Goal: Task Accomplishment & Management: Complete application form

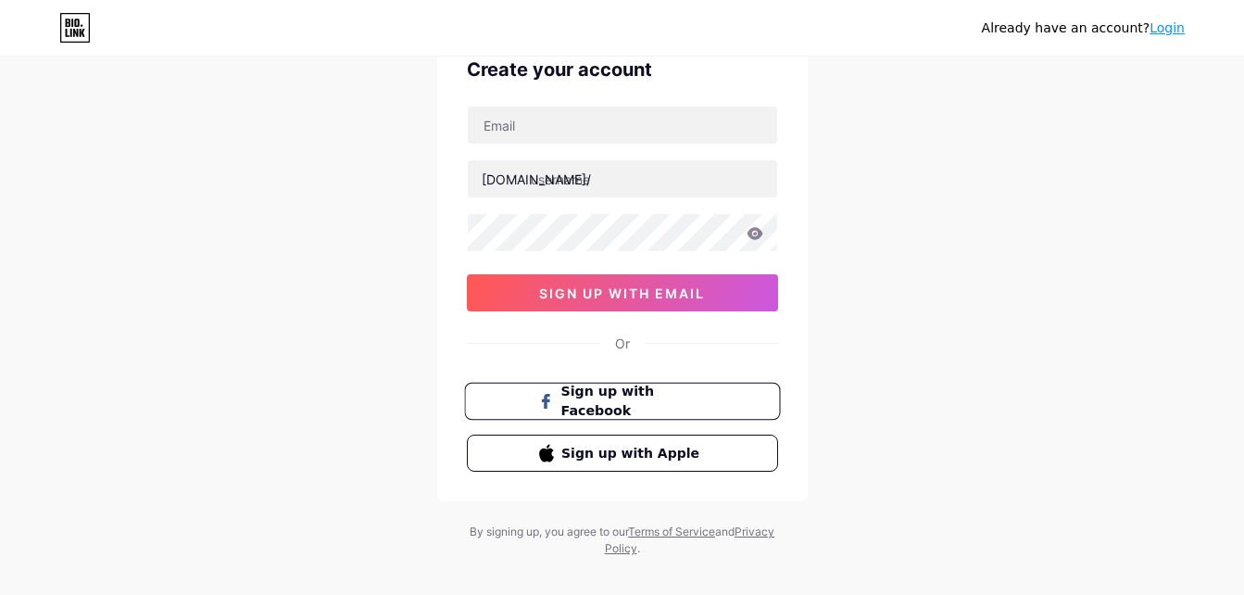
scroll to position [93, 0]
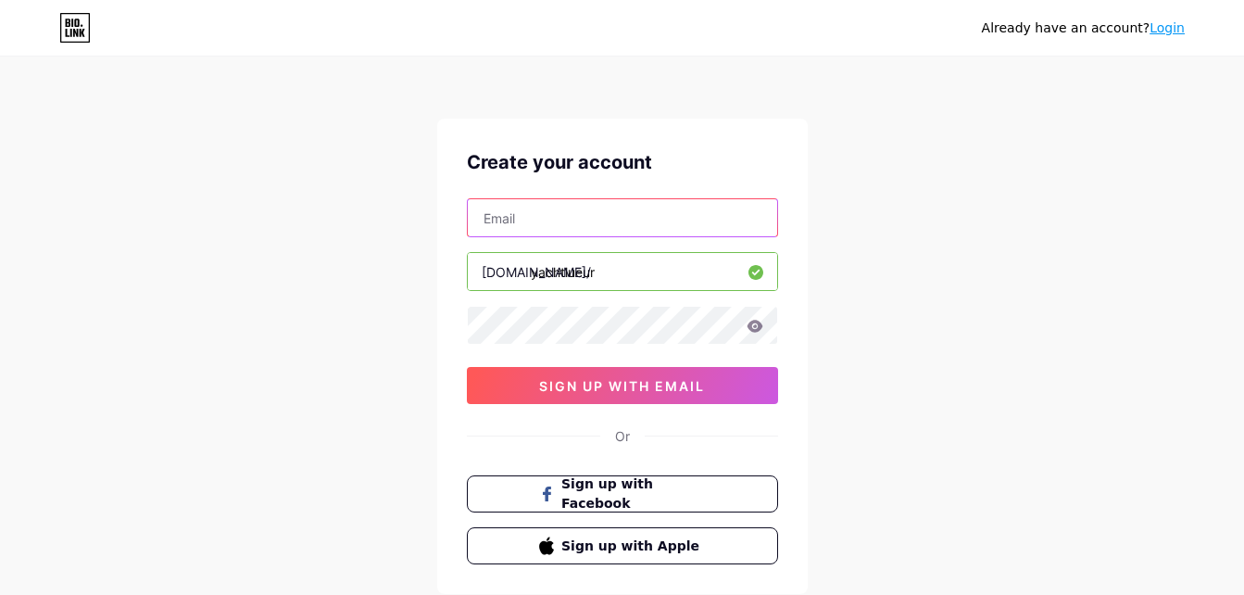
click at [521, 223] on input "text" at bounding box center [622, 217] width 309 height 37
type input "[EMAIL_ADDRESS][DOMAIN_NAME]"
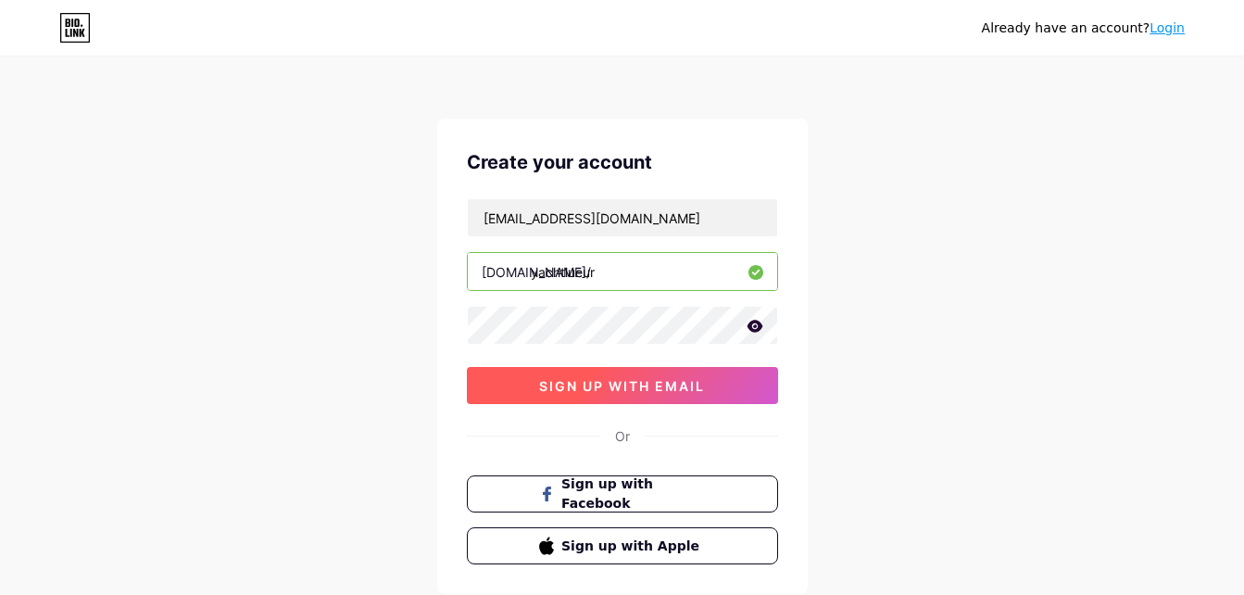
click at [571, 397] on button "sign up with email" at bounding box center [622, 385] width 311 height 37
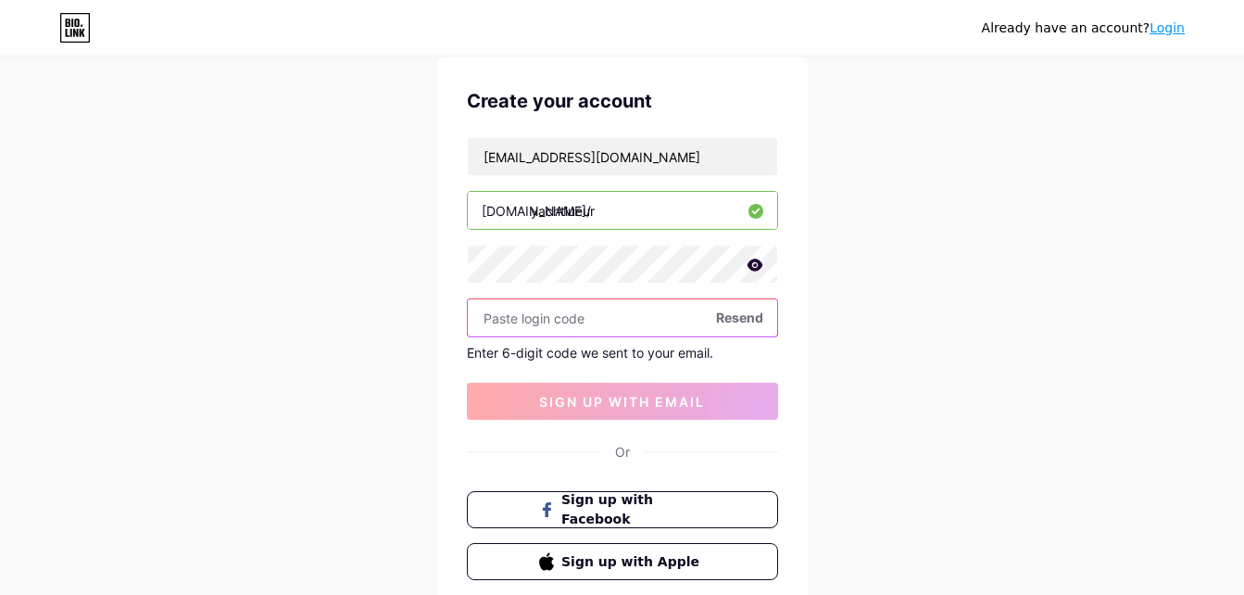
scroll to position [93, 0]
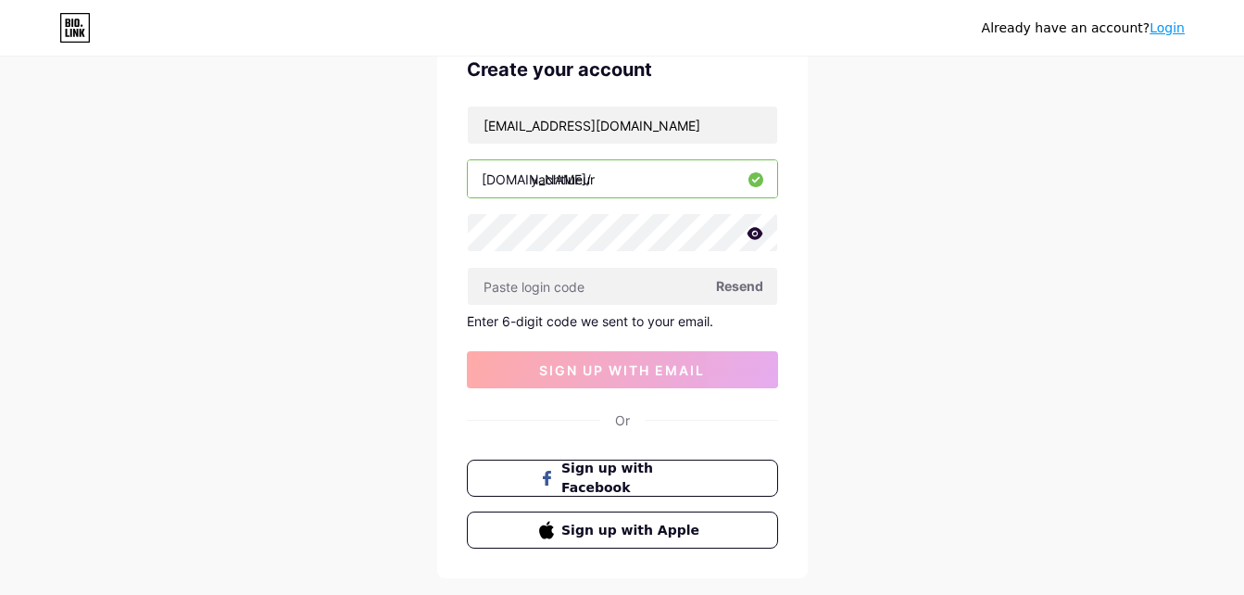
click at [562, 308] on div "[EMAIL_ADDRESS][DOMAIN_NAME] [DOMAIN_NAME]/ yachtlueur Resend Enter 6-digit cod…" at bounding box center [622, 247] width 311 height 282
click at [550, 293] on input "text" at bounding box center [622, 286] width 309 height 37
paste input "531469"
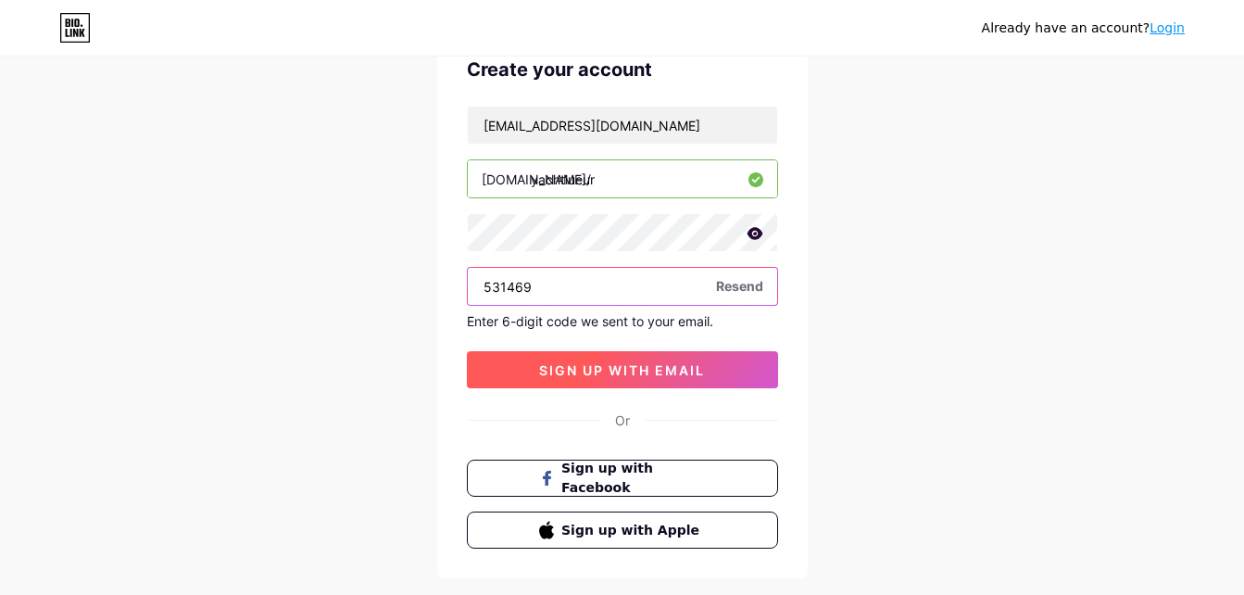
type input "531469"
click at [600, 353] on button "sign up with email" at bounding box center [622, 369] width 311 height 37
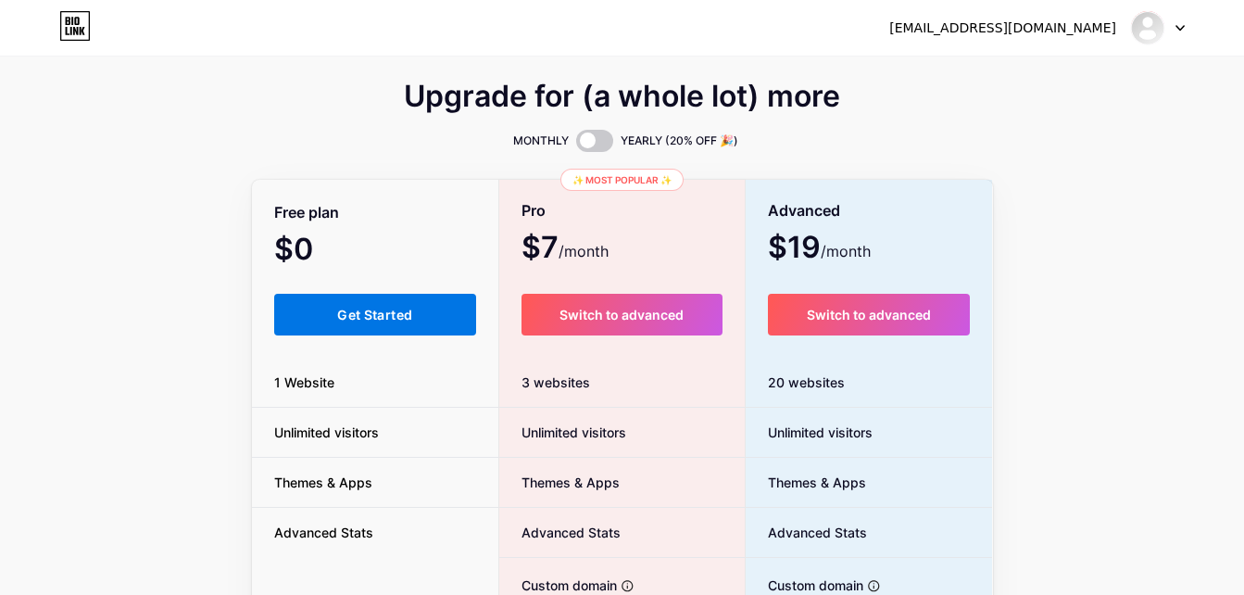
click at [348, 325] on button "Get Started" at bounding box center [375, 315] width 203 height 42
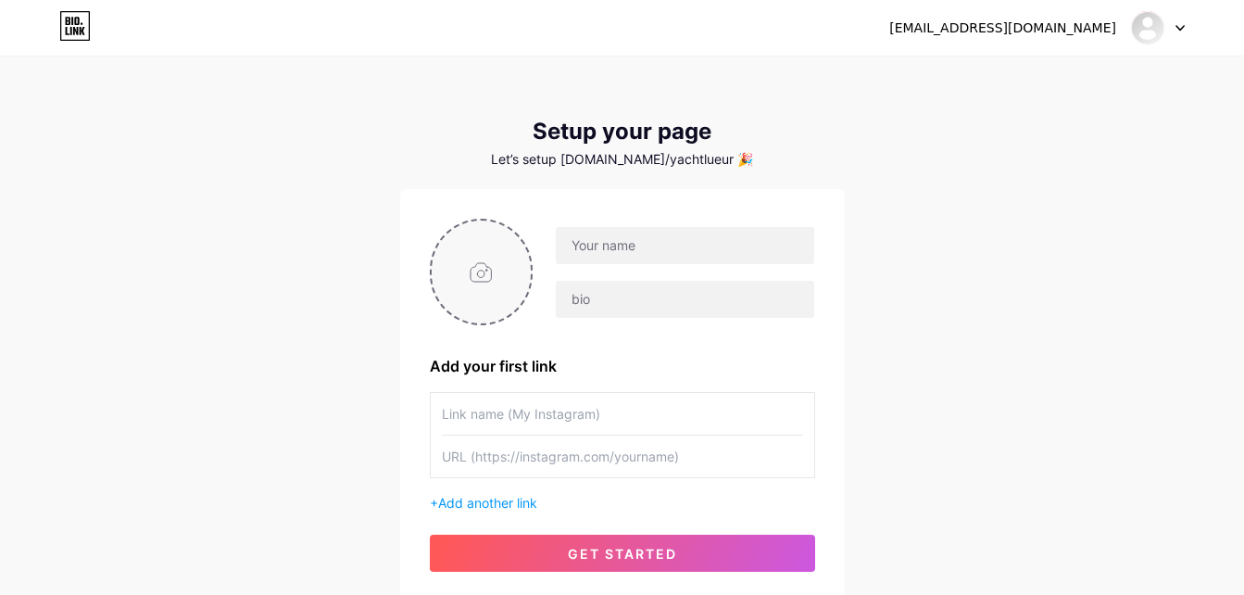
click at [472, 268] on input "file" at bounding box center [482, 271] width 100 height 103
type input "C:\fakepath\Yachtluéur.png"
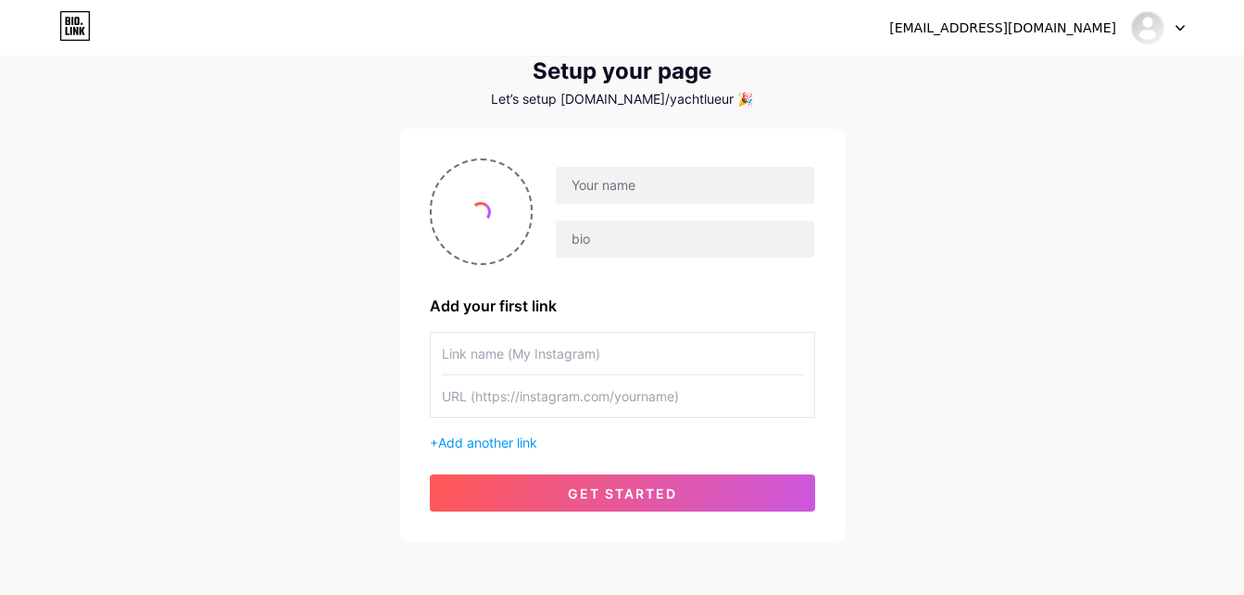
scroll to position [93, 0]
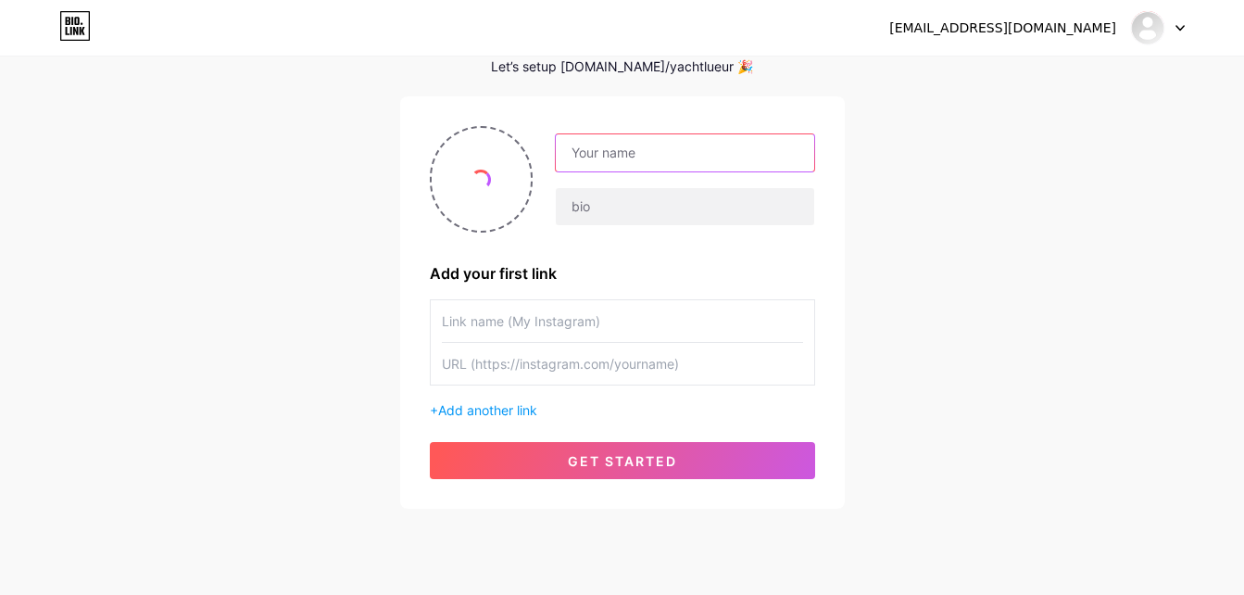
click at [627, 152] on input "text" at bounding box center [684, 152] width 257 height 37
type input "Yachtluéur"
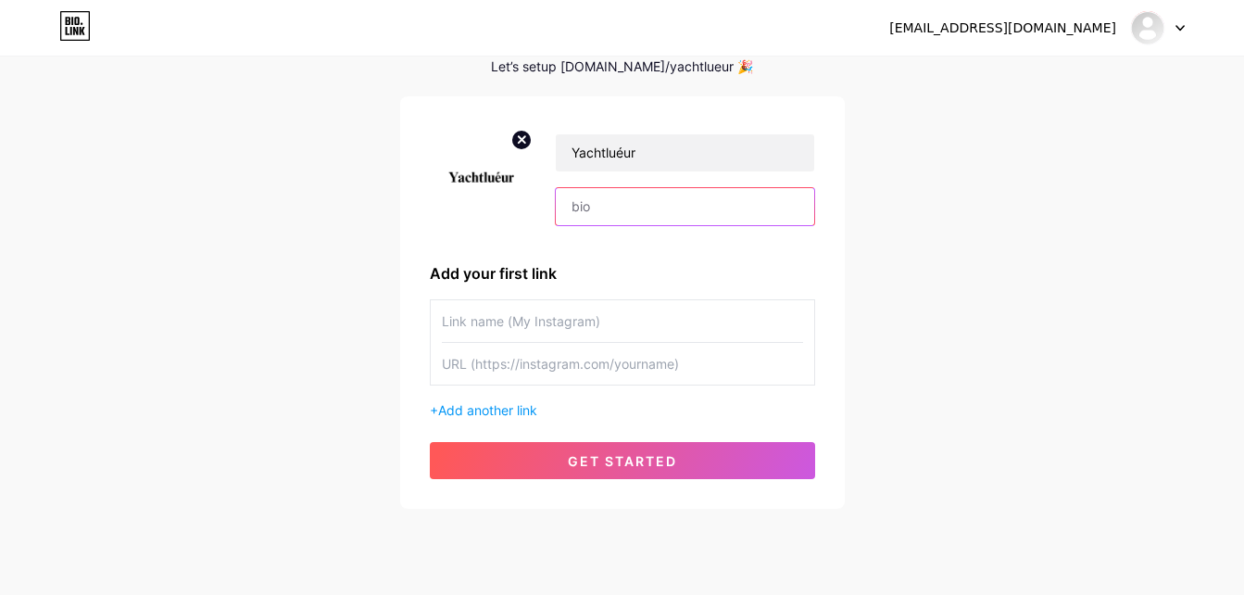
click at [633, 205] on input "text" at bounding box center [684, 206] width 257 height 37
click at [510, 319] on input "text" at bounding box center [622, 321] width 361 height 42
click at [467, 369] on input "text" at bounding box center [622, 364] width 361 height 42
click at [456, 322] on input "text" at bounding box center [622, 321] width 361 height 42
type input "Website"
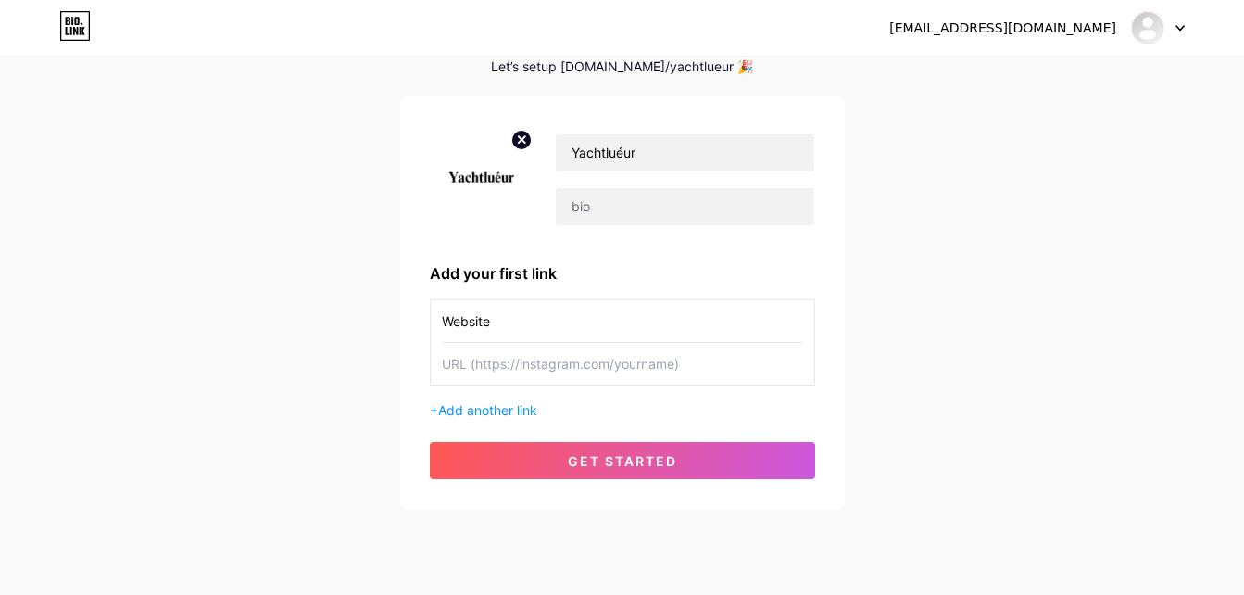
click at [547, 371] on input "text" at bounding box center [622, 364] width 361 height 42
paste input "[URL][DOMAIN_NAME]"
type input "[URL][DOMAIN_NAME]"
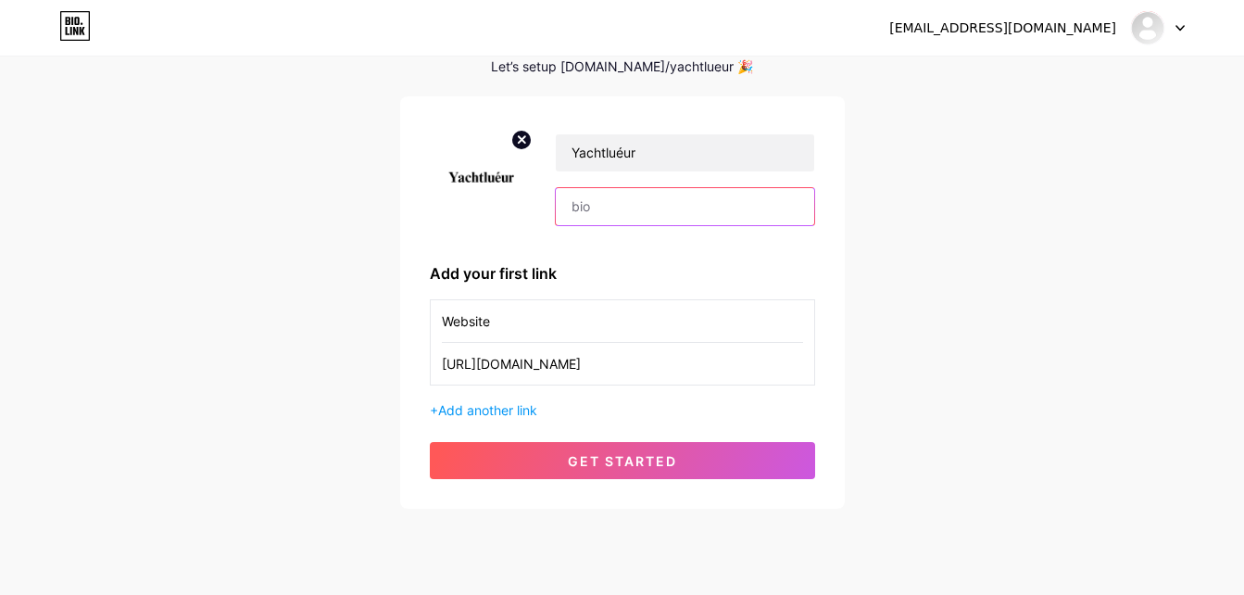
click at [599, 194] on input "text" at bounding box center [684, 206] width 257 height 37
paste input "Yachtlueur is a premier online magazine and blogging platform dedicated to [MED…"
click at [644, 199] on input "Yachtlueur is a premier online magazine and blogging platform dedicated to [MED…" at bounding box center [684, 206] width 257 height 37
paste input "text"
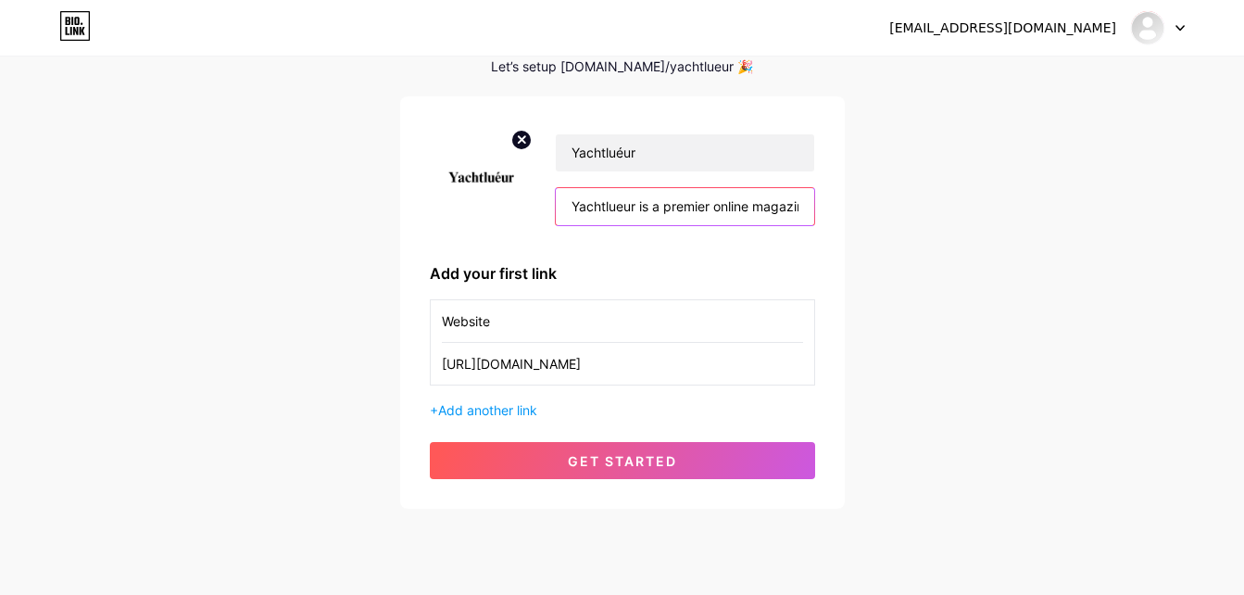
scroll to position [0, 2242]
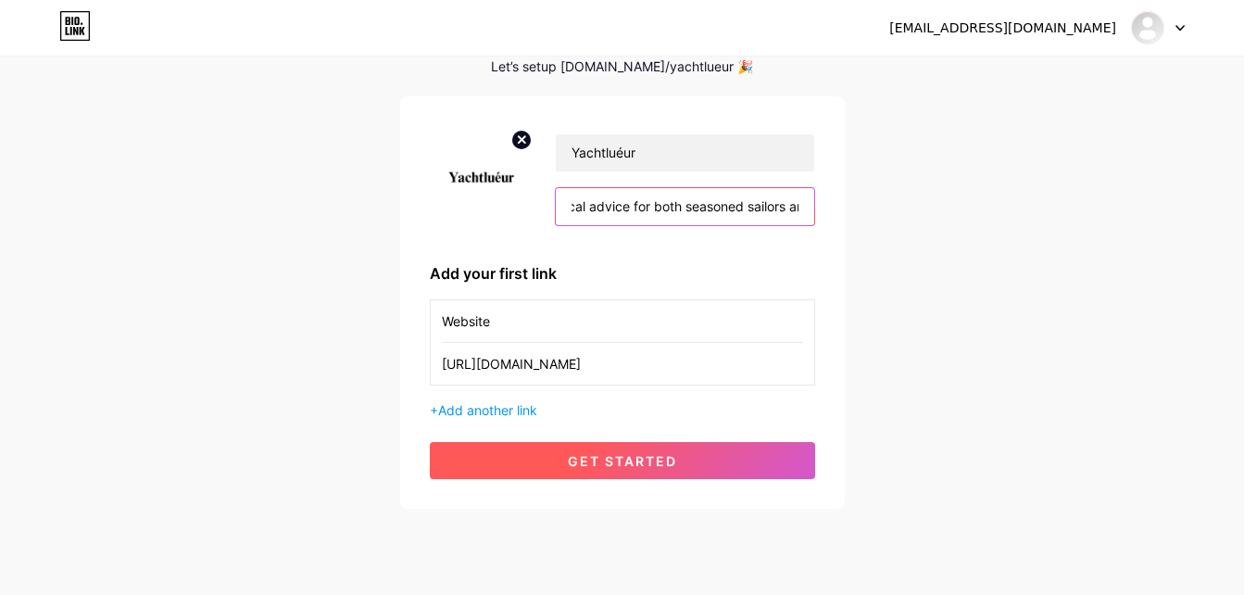
type input "Yachtlueur is a premier online magazine and blogging platform dedicated to [MED…"
click at [617, 466] on span "get started" at bounding box center [622, 461] width 109 height 16
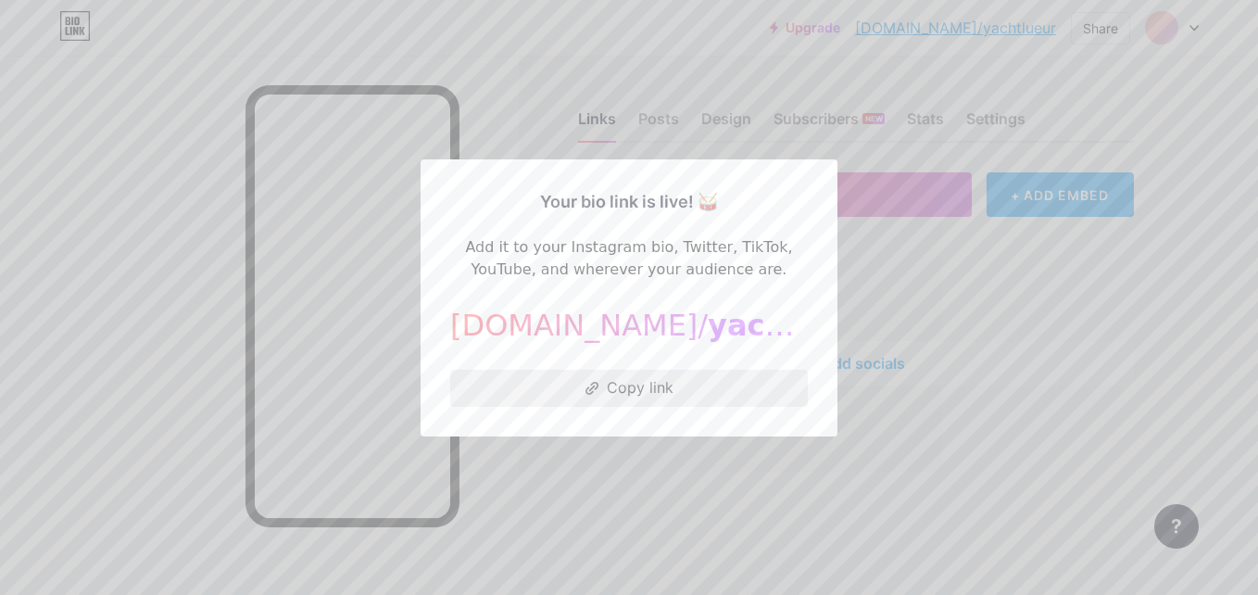
click at [667, 392] on button "Copy link" at bounding box center [629, 388] width 358 height 37
click at [896, 287] on div at bounding box center [629, 297] width 1258 height 595
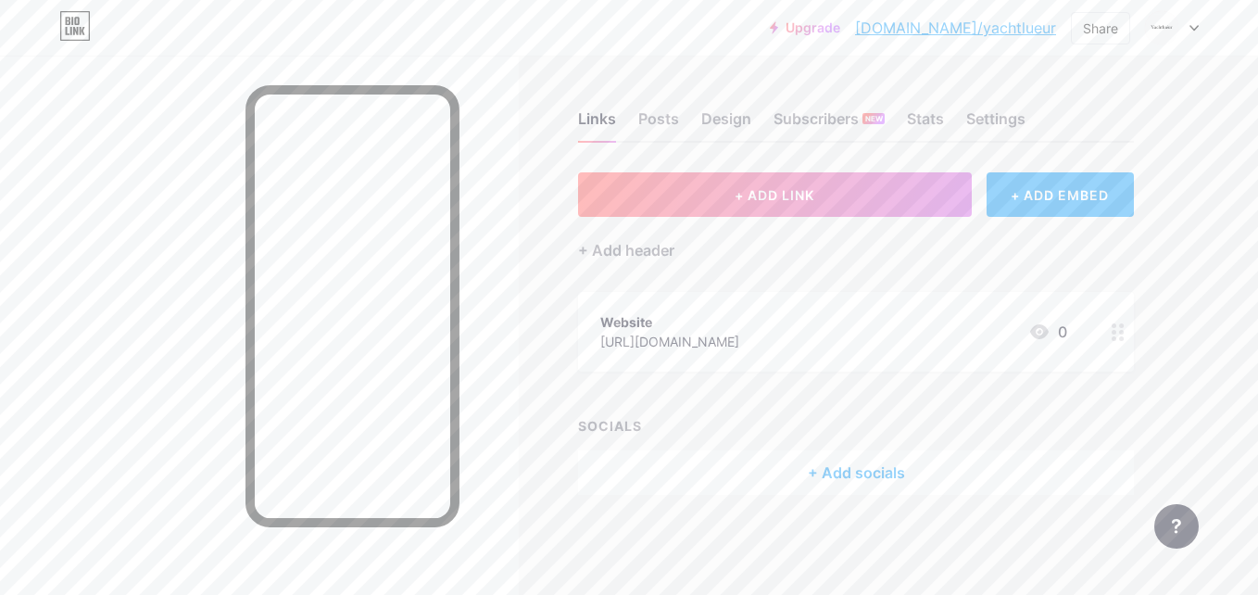
click at [689, 343] on div "[URL][DOMAIN_NAME]" at bounding box center [669, 341] width 139 height 19
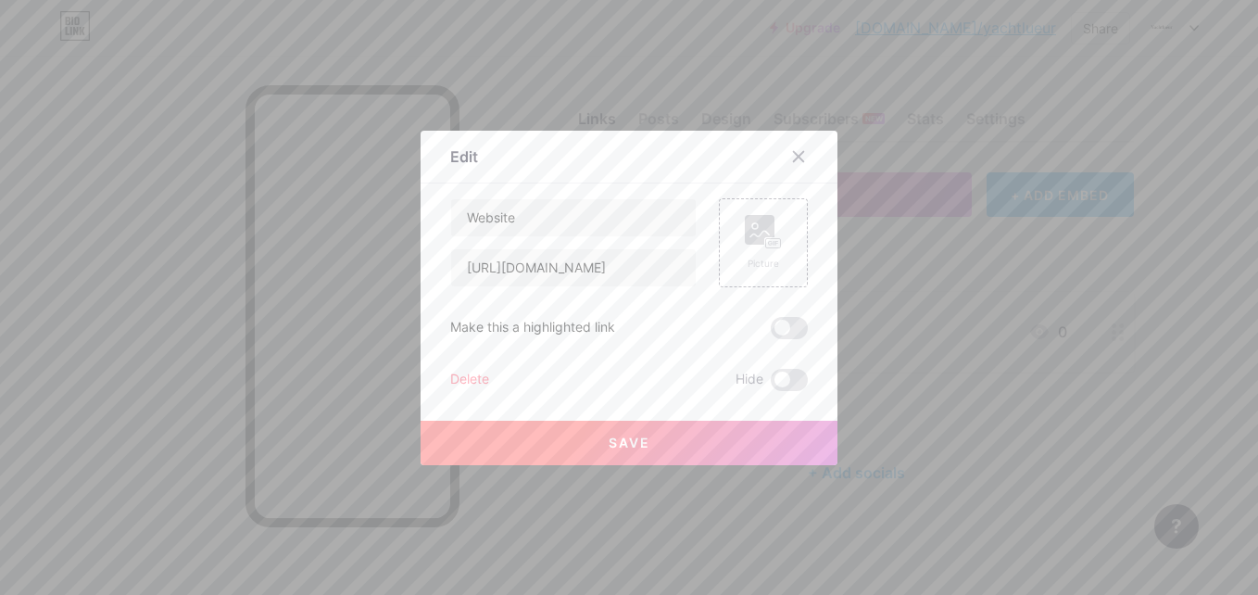
click at [185, 408] on div at bounding box center [629, 297] width 1258 height 595
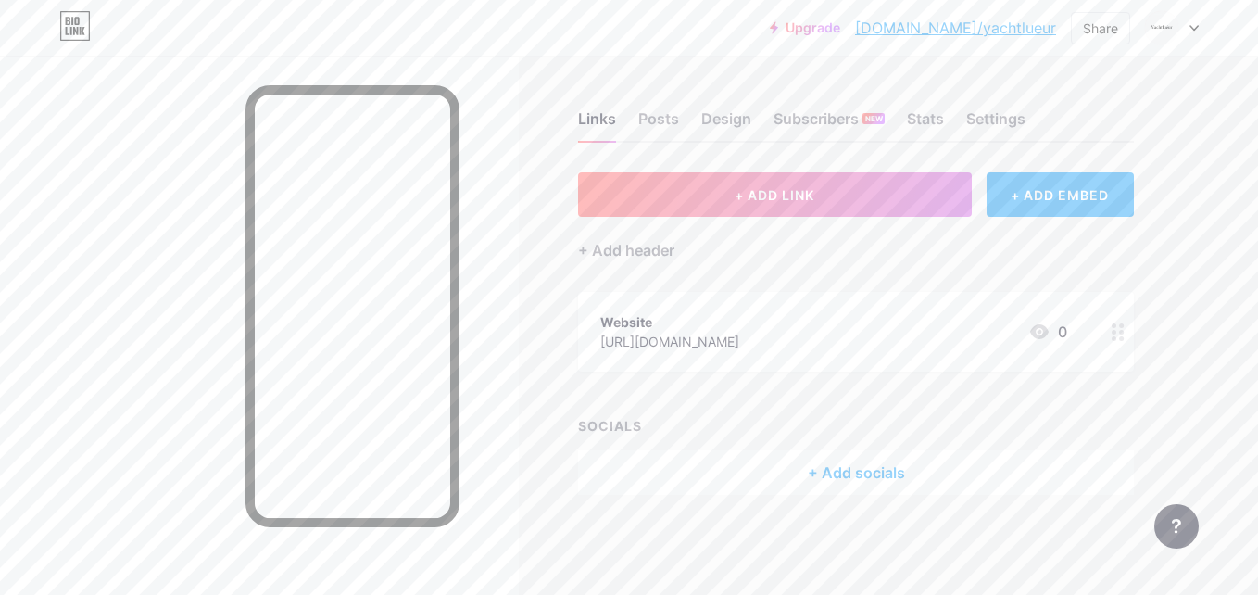
click at [717, 343] on div "[URL][DOMAIN_NAME]" at bounding box center [669, 341] width 139 height 19
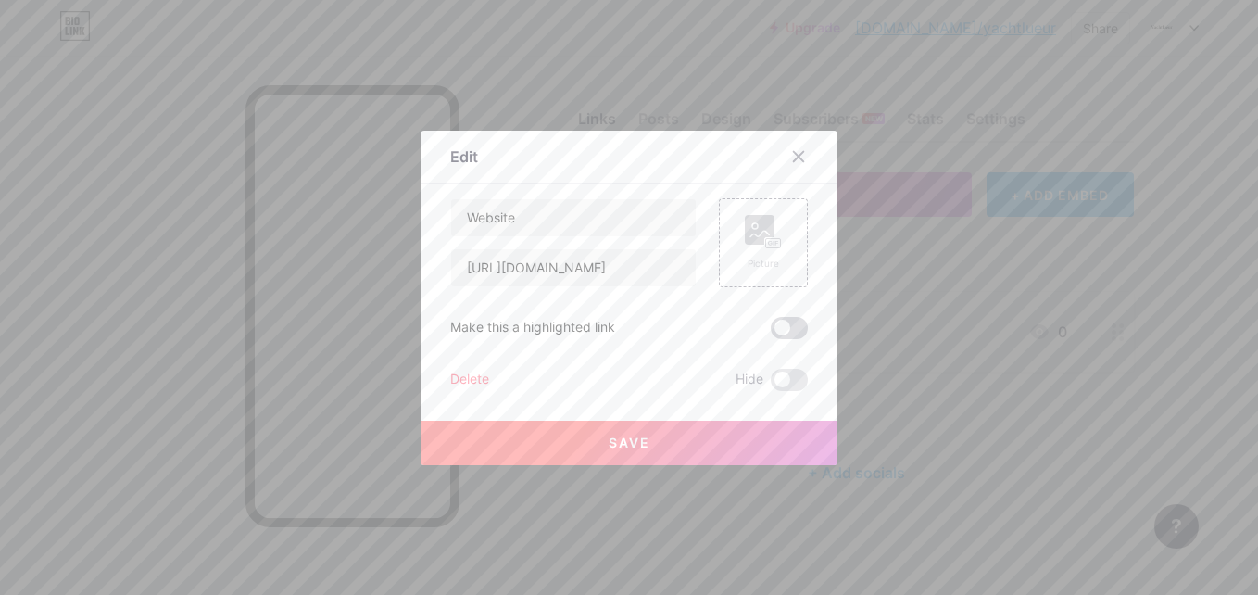
click at [790, 324] on span at bounding box center [789, 328] width 37 height 22
click at [771, 333] on input "checkbox" at bounding box center [771, 333] width 0 height 0
click at [747, 235] on rect at bounding box center [760, 230] width 30 height 30
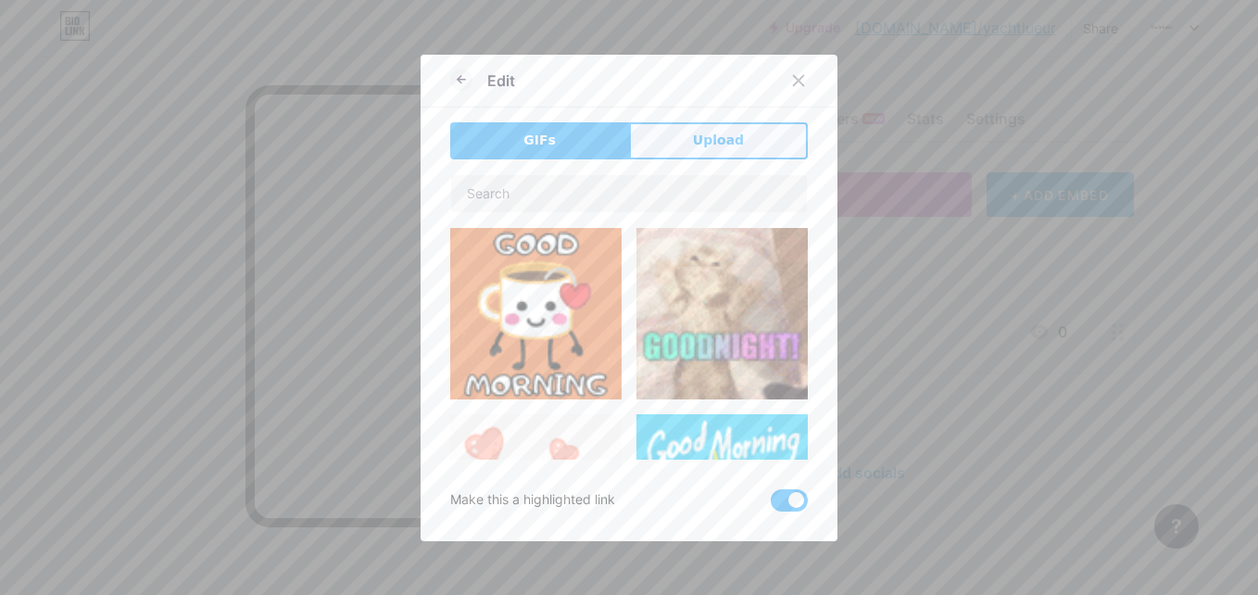
click at [691, 157] on button "Upload" at bounding box center [718, 140] width 179 height 37
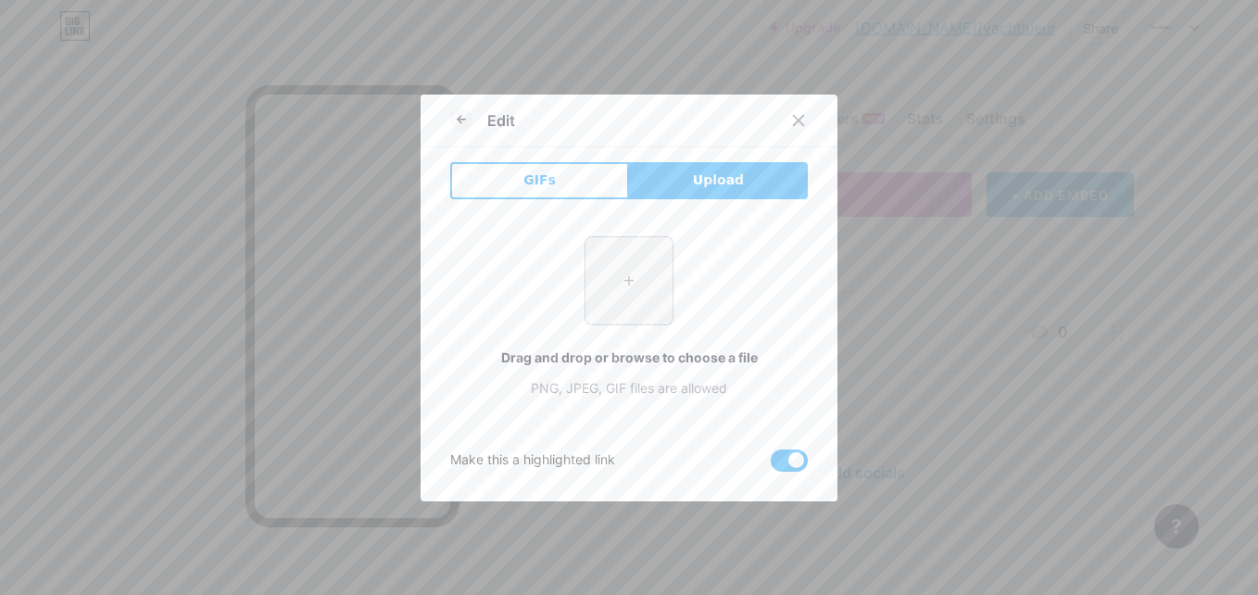
click at [642, 275] on input "file" at bounding box center [628, 280] width 87 height 87
type input "C:\fakepath\Yachtluéur.png"
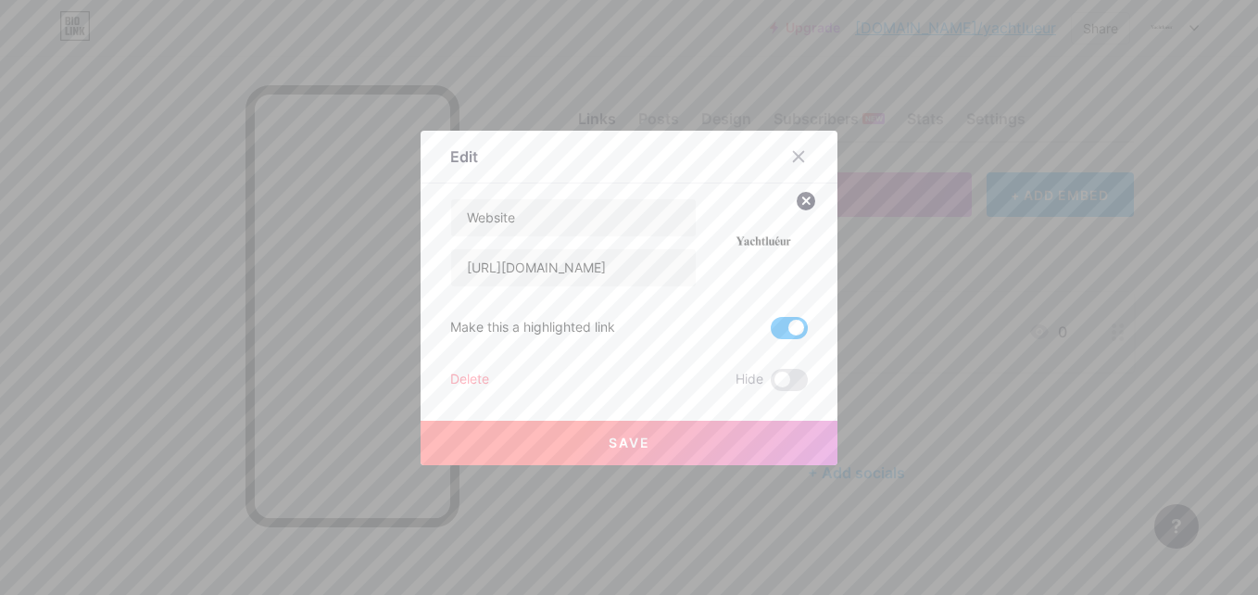
click at [669, 435] on button "Save" at bounding box center [628, 442] width 417 height 44
